Goal: Information Seeking & Learning: Learn about a topic

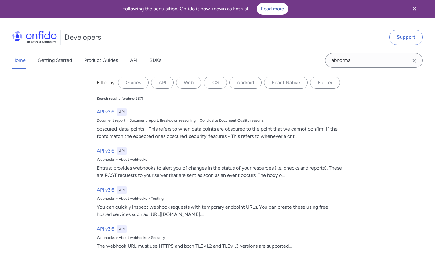
type input "abnormal"
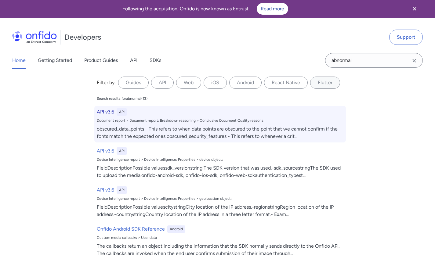
click at [220, 134] on div "obscured_data_points - This refers to when data points are obscured to the poin…" at bounding box center [220, 132] width 247 height 15
select select "http"
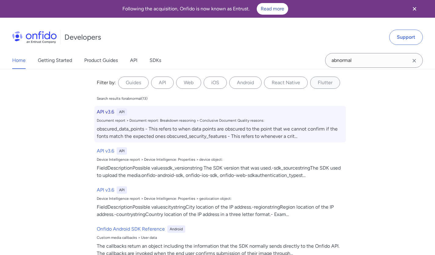
select select "http"
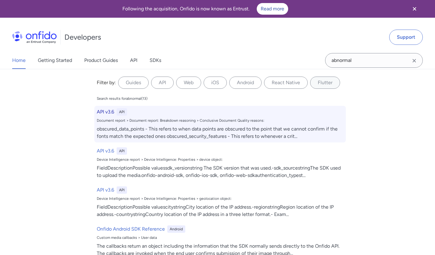
select select "http"
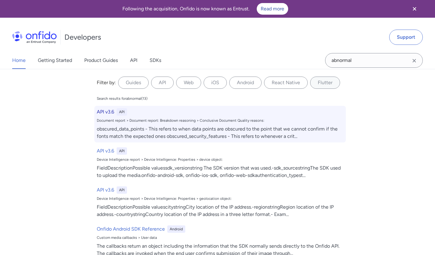
select select "http"
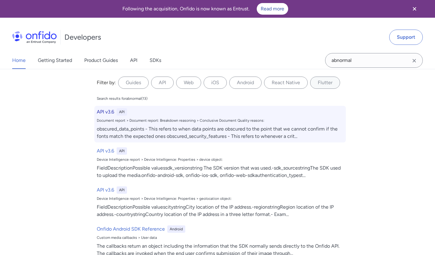
select select "http"
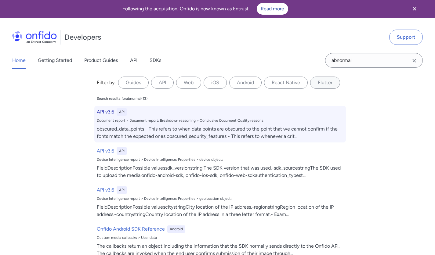
select select "http"
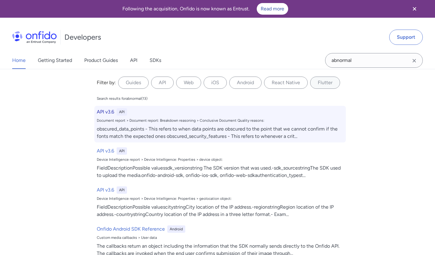
select select "http"
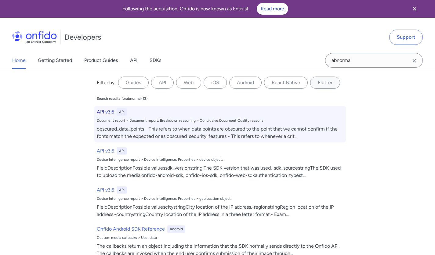
select select "http"
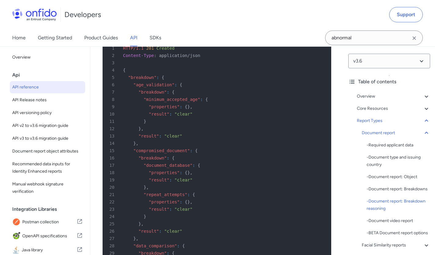
scroll to position [31355, 0]
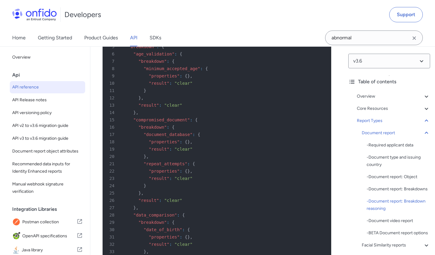
scroll to position [31380, 0]
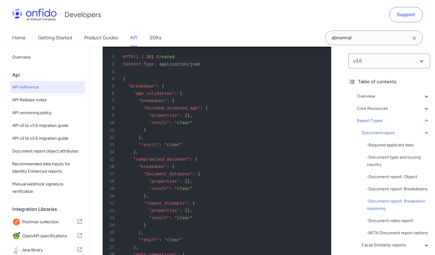
scroll to position [31366, 0]
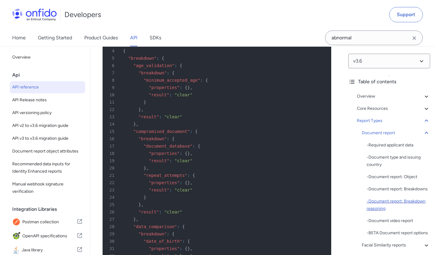
click at [374, 212] on div "- Document report: Breakdown reasoning" at bounding box center [399, 205] width 64 height 15
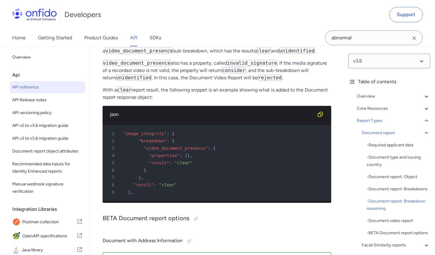
scroll to position [34258, 0]
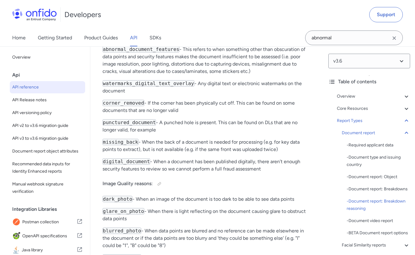
scroll to position [31636, 0]
